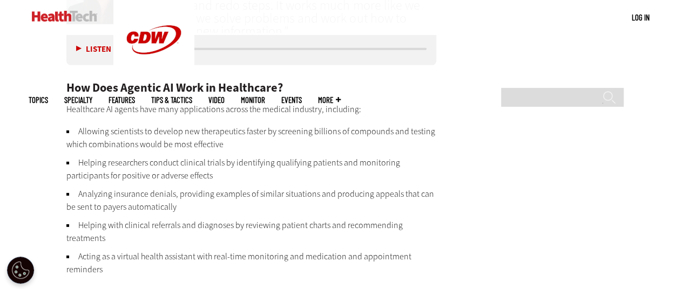
scroll to position [1555, 0]
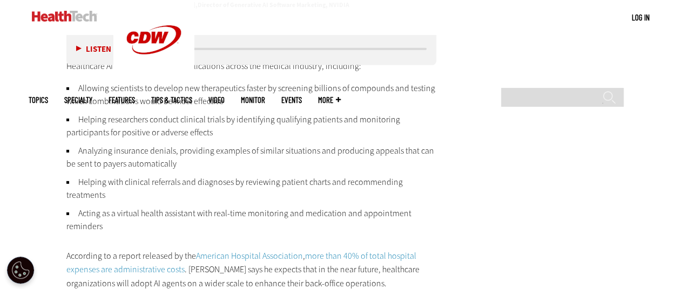
drag, startPoint x: 80, startPoint y: 87, endPoint x: 151, endPoint y: 229, distance: 158.9
click at [151, 229] on ul "Allowing scientists to develop new therapeutics faster by screening billions of…" at bounding box center [251, 157] width 370 height 151
copy ul "Allowing scientists to develop new therapeutics faster by screening billions of…"
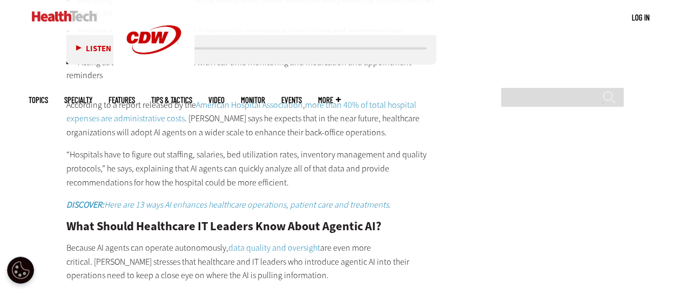
scroll to position [1728, 0]
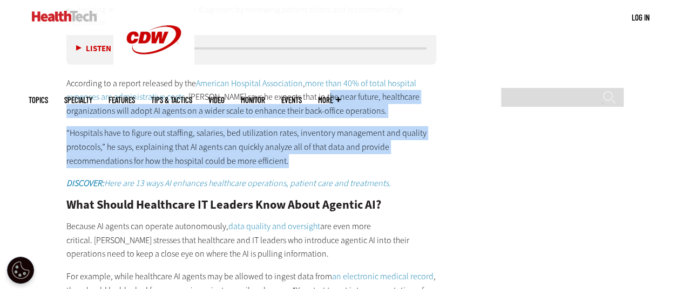
drag, startPoint x: 323, startPoint y: 97, endPoint x: 361, endPoint y: 156, distance: 70.0
click at [361, 156] on div "How Does Agentic AI Work in Healthcare? Healthcare AI agents have many applicat…" at bounding box center [251, 208] width 370 height 685
copy div "near future, healthcare organizations will adopt AI agents on a wider scale to …"
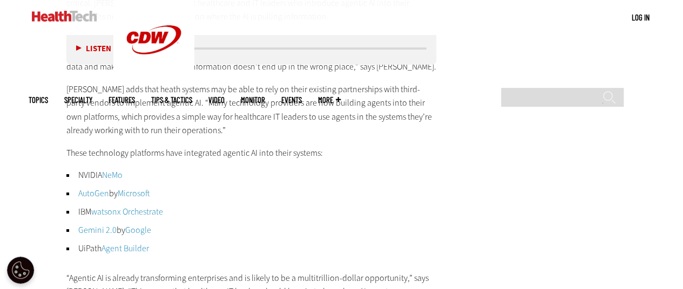
scroll to position [1987, 0]
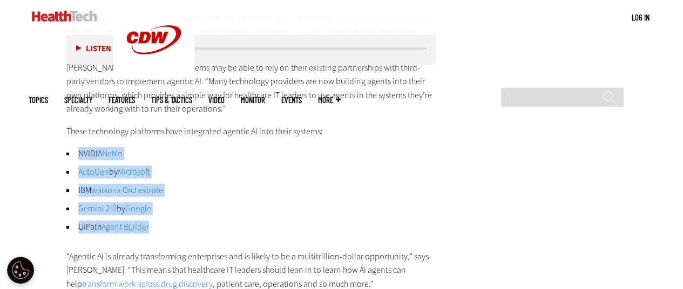
drag, startPoint x: 78, startPoint y: 145, endPoint x: 179, endPoint y: 218, distance: 124.7
copy ul "NVIDIA NeMo AutoGen by Microsoft IBM watsonx Orchestrate Gemini 2.0 by Google U…"
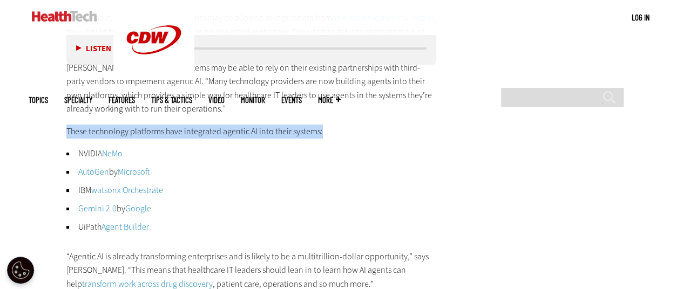
drag, startPoint x: 64, startPoint y: 128, endPoint x: 328, endPoint y: 129, distance: 264.1
copy p "These technology platforms have integrated agentic AI into their systems:"
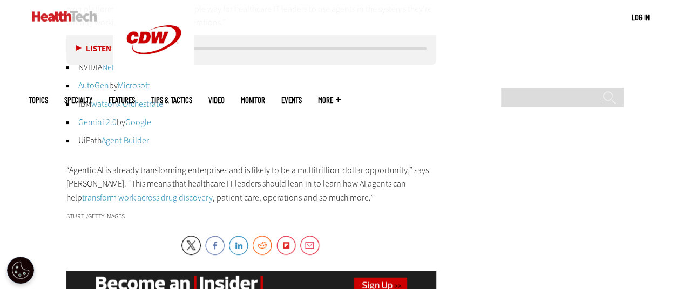
scroll to position [2160, 0]
